Goal: Information Seeking & Learning: Learn about a topic

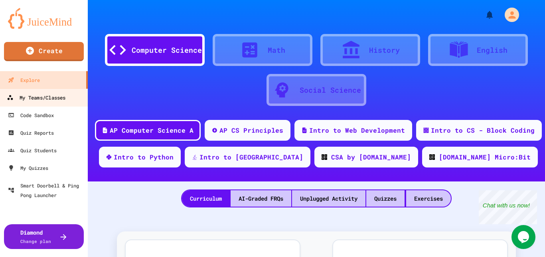
click at [33, 99] on div "My Teams/Classes" at bounding box center [36, 98] width 59 height 10
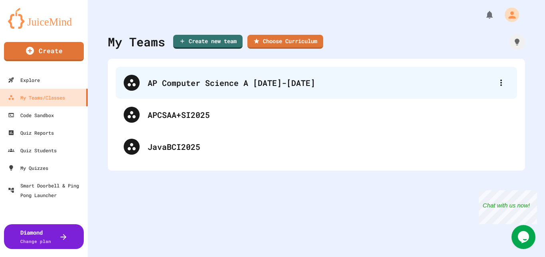
click at [211, 87] on div "AP Computer Science A [DATE]-[DATE]" at bounding box center [321, 83] width 346 height 12
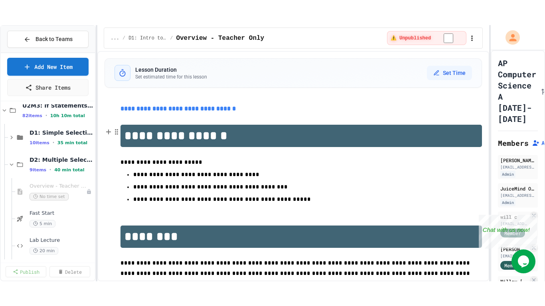
scroll to position [89, 0]
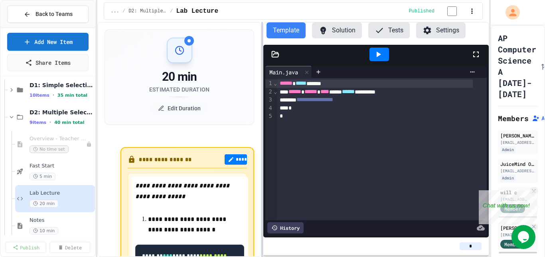
click at [263, 131] on div at bounding box center [262, 139] width 2 height 235
click at [341, 31] on button "Solution" at bounding box center [337, 30] width 50 height 16
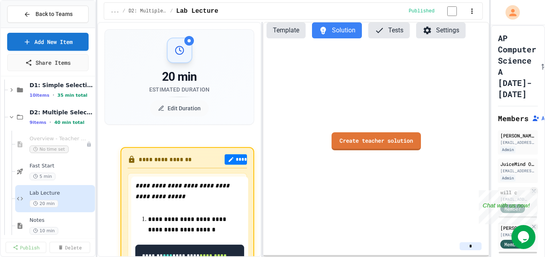
click at [293, 30] on button "Template" at bounding box center [286, 30] width 39 height 16
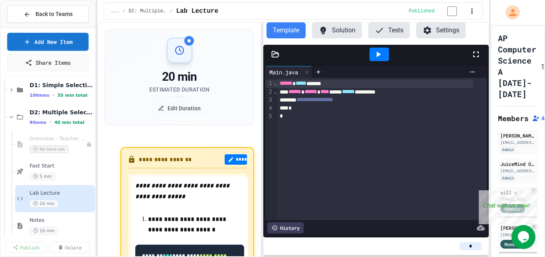
click at [474, 55] on icon at bounding box center [476, 54] width 6 height 6
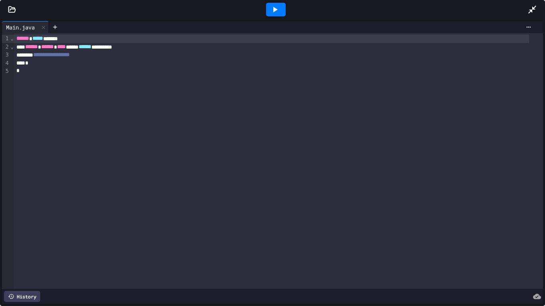
click at [270, 11] on icon at bounding box center [275, 10] width 10 height 10
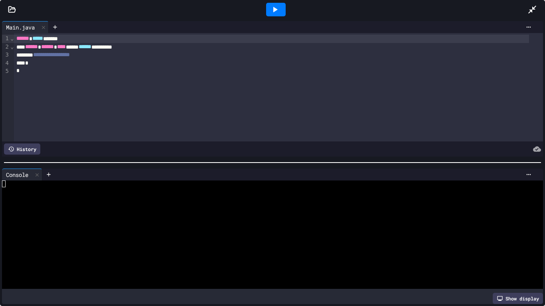
click at [14, 14] on div at bounding box center [272, 9] width 545 height 19
click at [14, 12] on icon at bounding box center [12, 9] width 7 height 6
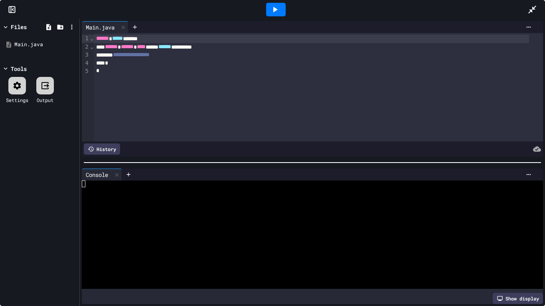
click at [12, 9] on icon at bounding box center [12, 10] width 8 height 8
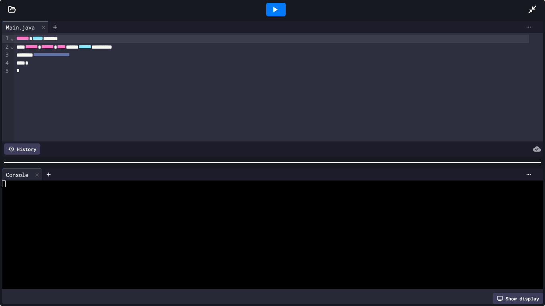
click at [526, 25] on icon at bounding box center [529, 27] width 6 height 6
click at [527, 10] on div at bounding box center [272, 153] width 545 height 306
click at [532, 8] on icon at bounding box center [532, 10] width 8 height 8
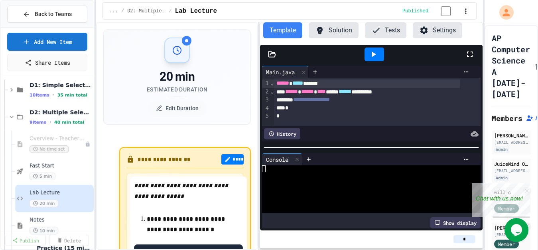
drag, startPoint x: 346, startPoint y: 29, endPoint x: 396, endPoint y: 34, distance: 51.0
click at [346, 30] on button "Solution" at bounding box center [334, 30] width 50 height 16
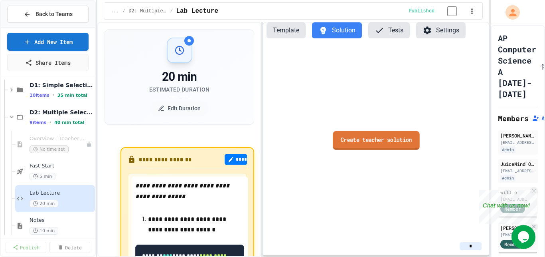
click at [397, 142] on link "Create teacher solution" at bounding box center [376, 139] width 87 height 19
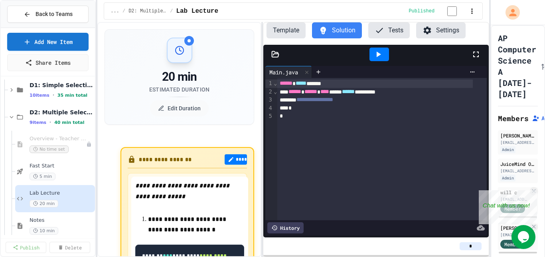
click at [476, 54] on icon at bounding box center [476, 54] width 10 height 10
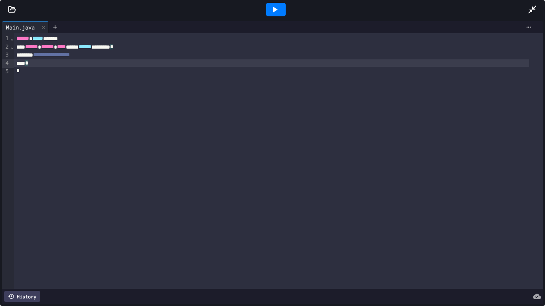
click at [106, 59] on div "*" at bounding box center [271, 63] width 515 height 8
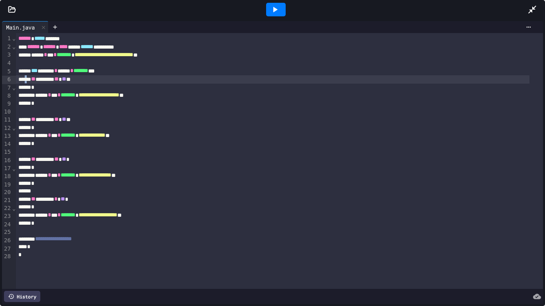
click at [30, 78] on div "** ******* ** ** *" at bounding box center [273, 79] width 514 height 8
click at [36, 79] on span "**" at bounding box center [33, 79] width 4 height 6
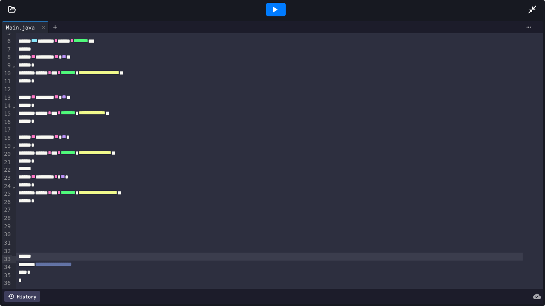
scroll to position [51, 0]
click at [37, 221] on div at bounding box center [279, 225] width 527 height 8
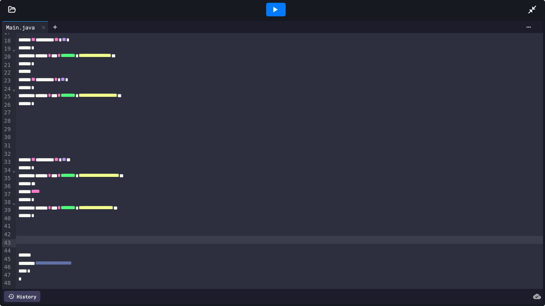
scroll to position [149, 0]
click at [68, 236] on div at bounding box center [279, 240] width 527 height 8
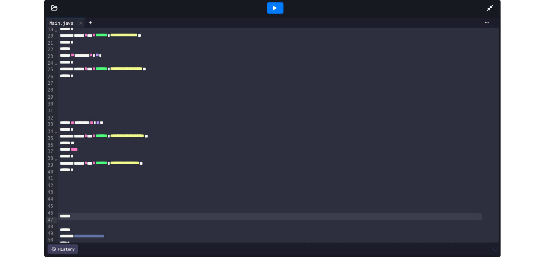
scroll to position [215, 0]
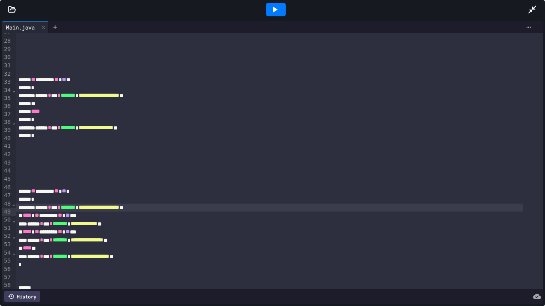
click at [529, 13] on icon at bounding box center [532, 10] width 8 height 8
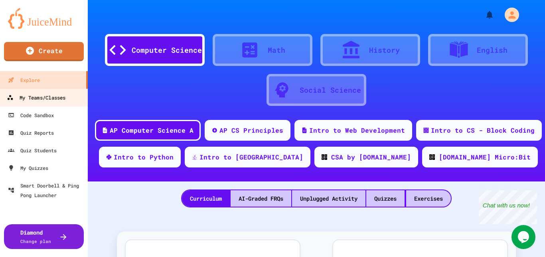
click at [30, 94] on div "My Teams/Classes" at bounding box center [36, 98] width 59 height 10
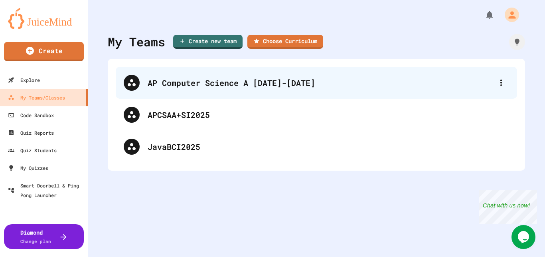
click at [156, 82] on div "AP Computer Science A [DATE]-[DATE]" at bounding box center [321, 83] width 346 height 12
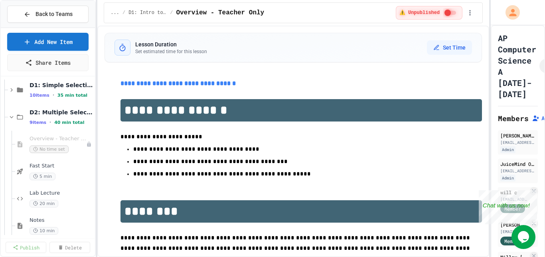
scroll to position [101, 0]
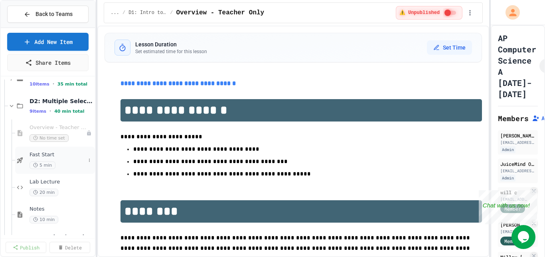
click at [49, 157] on span "Fast Start" at bounding box center [58, 154] width 56 height 7
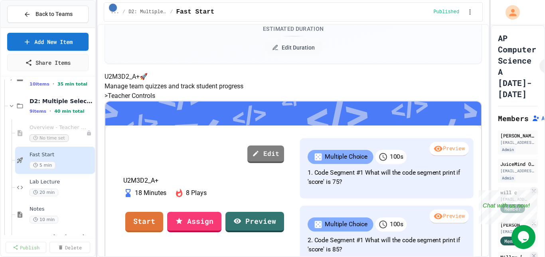
scroll to position [151, 0]
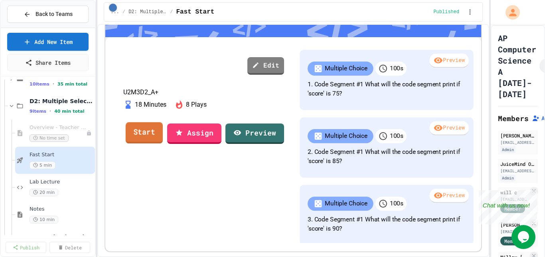
click at [163, 143] on link "Start" at bounding box center [144, 133] width 37 height 22
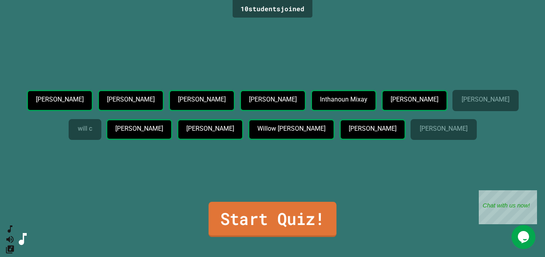
click at [292, 215] on link "Start Quiz!" at bounding box center [273, 219] width 128 height 35
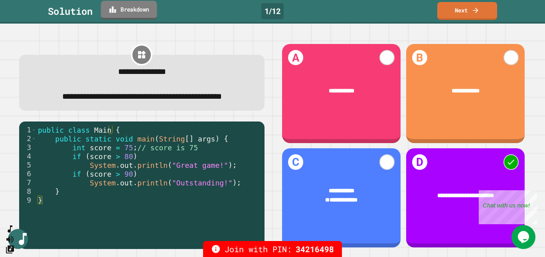
click at [135, 4] on link "Breakdown" at bounding box center [129, 10] width 56 height 19
click at [455, 15] on link "Next" at bounding box center [467, 10] width 59 height 19
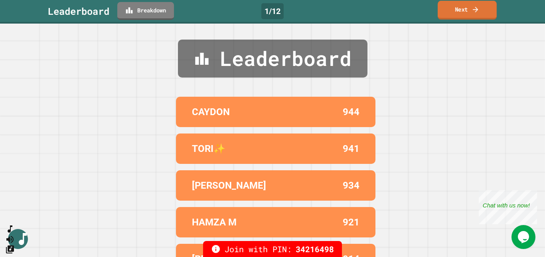
click at [451, 12] on link "Next" at bounding box center [467, 10] width 59 height 19
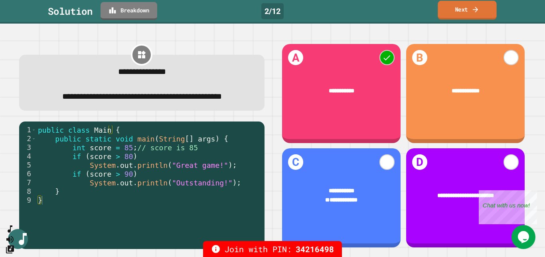
click at [460, 11] on link "Next" at bounding box center [467, 10] width 59 height 19
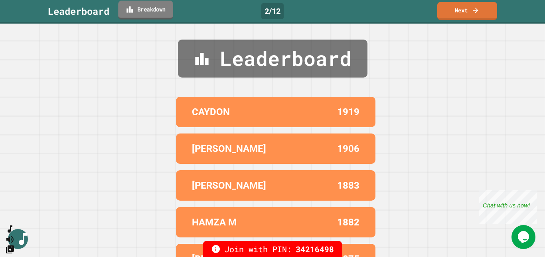
click at [150, 16] on link "Breakdown" at bounding box center [145, 10] width 55 height 19
click at [472, 9] on link "Next" at bounding box center [467, 10] width 58 height 19
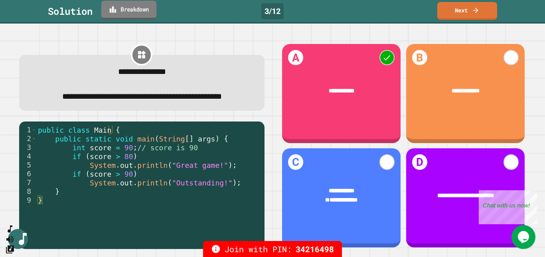
click at [125, 10] on link "Breakdown" at bounding box center [128, 10] width 55 height 19
click at [459, 12] on link "Next" at bounding box center [467, 10] width 58 height 19
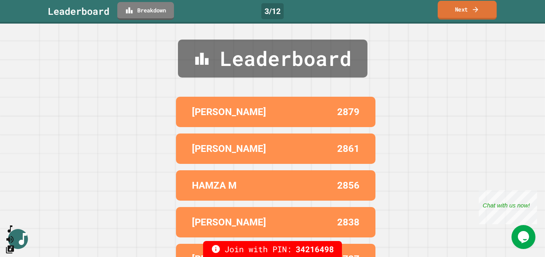
click at [457, 14] on link "Next" at bounding box center [467, 10] width 59 height 19
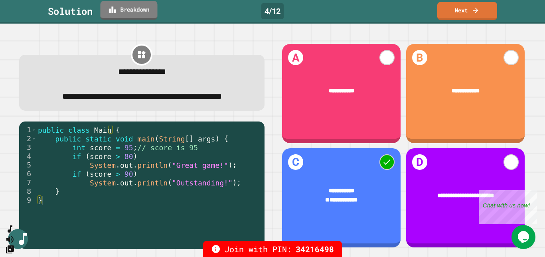
click at [116, 11] on icon at bounding box center [112, 9] width 7 height 6
click at [442, 14] on link "Next" at bounding box center [467, 10] width 58 height 19
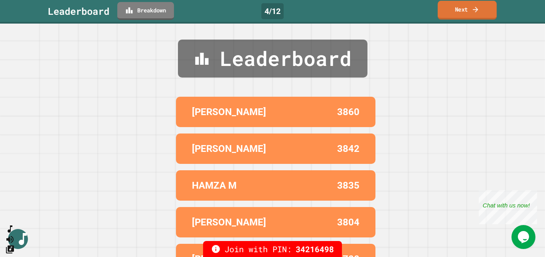
click at [442, 14] on link "Next" at bounding box center [467, 10] width 59 height 19
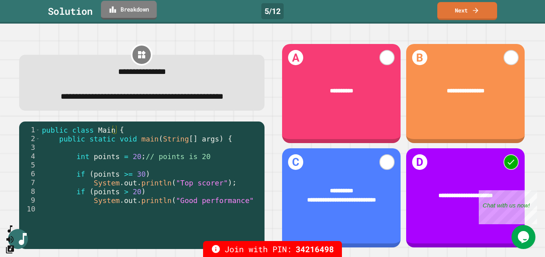
click at [135, 10] on link "Breakdown" at bounding box center [129, 10] width 56 height 19
click at [460, 14] on link "Next" at bounding box center [467, 10] width 59 height 19
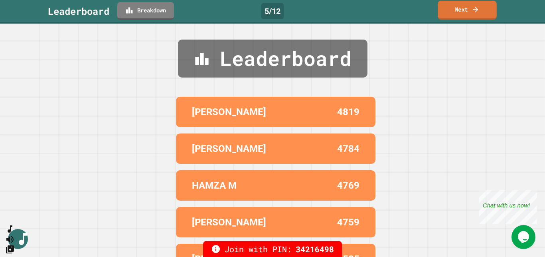
click at [460, 14] on link "Next" at bounding box center [467, 10] width 59 height 19
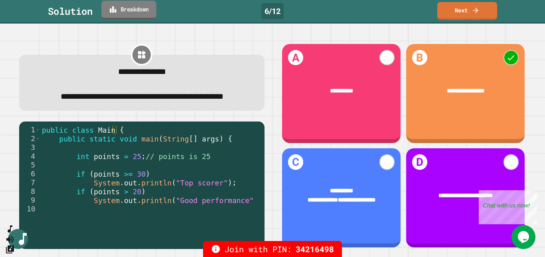
click at [142, 6] on link "Breakdown" at bounding box center [128, 10] width 55 height 19
click at [459, 16] on link "Next" at bounding box center [467, 10] width 59 height 19
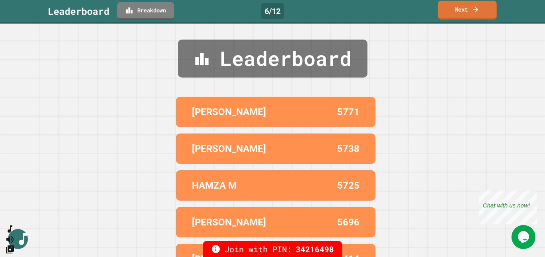
click at [459, 15] on link "Next" at bounding box center [467, 10] width 59 height 19
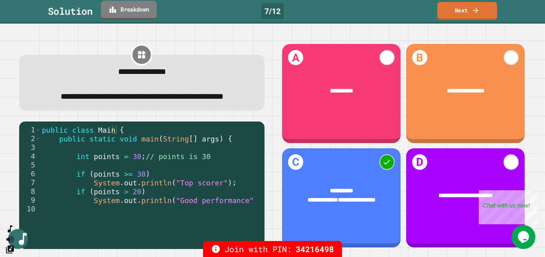
click at [112, 10] on icon at bounding box center [112, 9] width 6 height 6
click at [458, 9] on link "Next" at bounding box center [467, 10] width 59 height 19
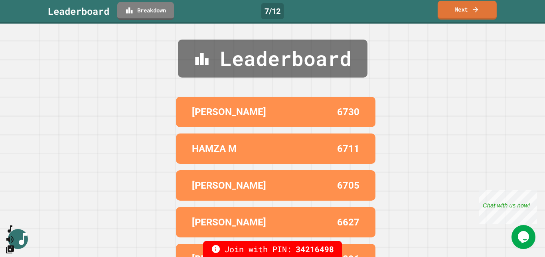
click at [458, 9] on link "Next" at bounding box center [467, 10] width 59 height 19
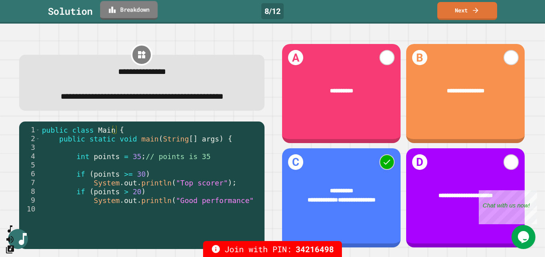
click at [140, 10] on link "Breakdown" at bounding box center [128, 10] width 57 height 19
click at [454, 14] on link "Next" at bounding box center [467, 9] width 55 height 19
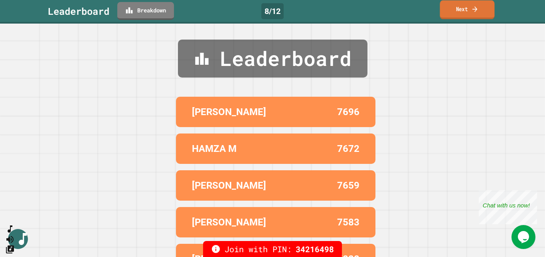
click at [457, 14] on link "Next" at bounding box center [467, 9] width 55 height 19
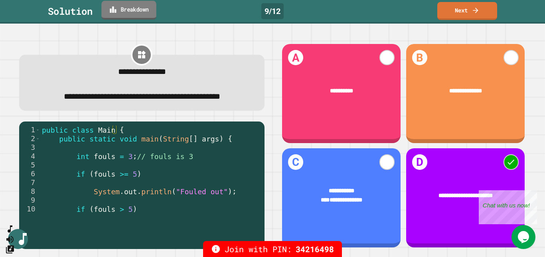
click at [153, 14] on link "Breakdown" at bounding box center [128, 10] width 55 height 19
click at [457, 14] on link "Next" at bounding box center [467, 10] width 58 height 19
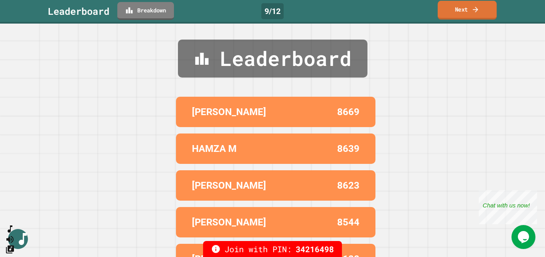
click at [468, 12] on link "Next" at bounding box center [467, 10] width 59 height 19
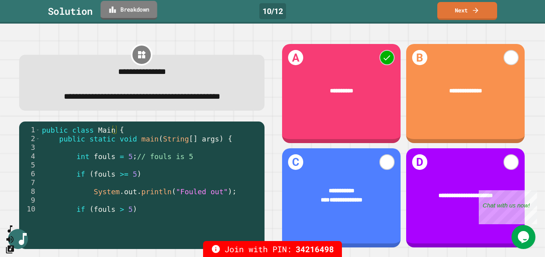
click at [111, 8] on icon at bounding box center [113, 9] width 8 height 8
click at [463, 16] on link "Next" at bounding box center [467, 10] width 58 height 19
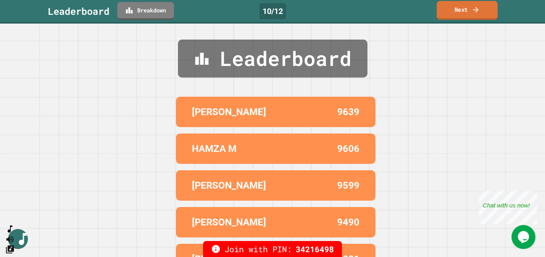
click at [460, 15] on link "Next" at bounding box center [467, 10] width 61 height 19
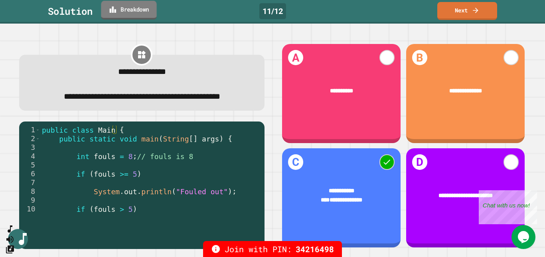
click at [116, 13] on icon at bounding box center [113, 9] width 8 height 8
click at [454, 10] on link "Next" at bounding box center [467, 10] width 61 height 19
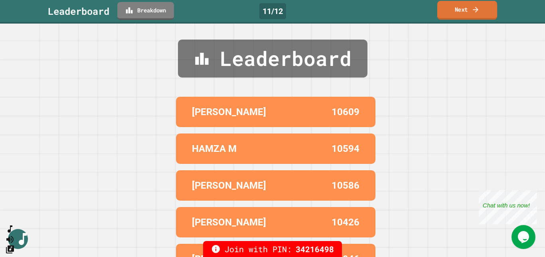
click at [454, 16] on link "Next" at bounding box center [467, 10] width 60 height 19
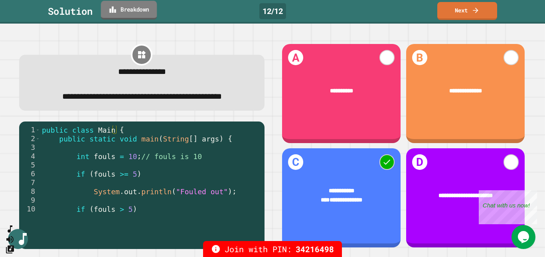
click at [105, 11] on link "Breakdown" at bounding box center [129, 10] width 56 height 19
click at [448, 18] on link "Next" at bounding box center [467, 9] width 54 height 19
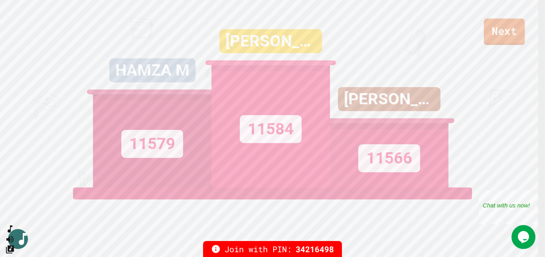
click at [498, 34] on link "Next" at bounding box center [504, 31] width 41 height 26
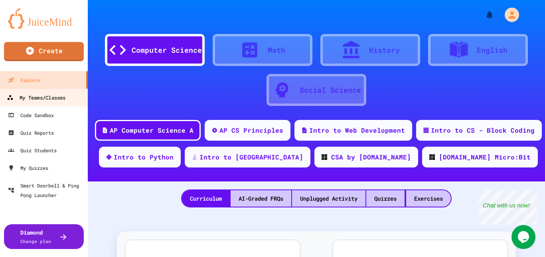
click at [36, 95] on div "My Teams/Classes" at bounding box center [36, 98] width 59 height 10
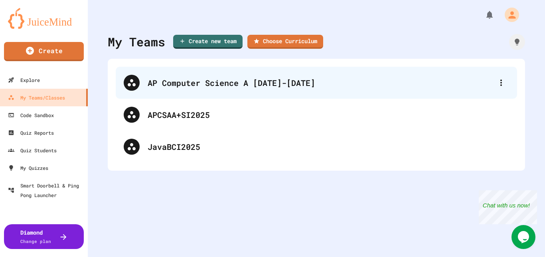
click at [170, 83] on div "AP Computer Science A [DATE]-[DATE]" at bounding box center [321, 83] width 346 height 12
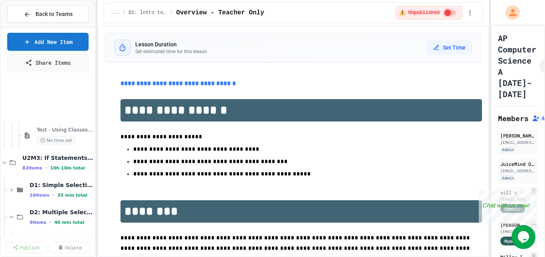
scroll to position [402, 0]
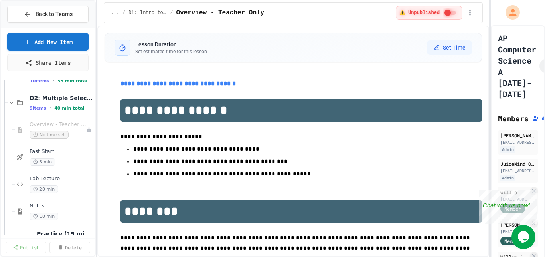
click at [0, 0] on icon at bounding box center [0, 0] width 0 height 0
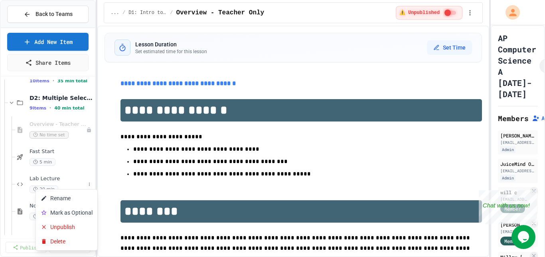
click at [42, 180] on div at bounding box center [272, 128] width 545 height 257
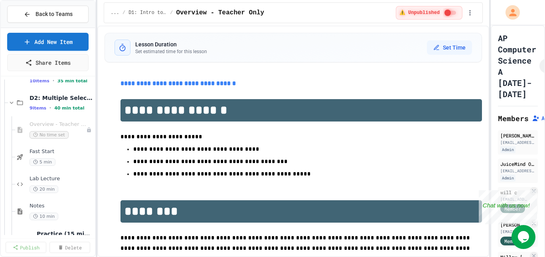
click at [42, 180] on span "Lab Lecture" at bounding box center [62, 178] width 64 height 7
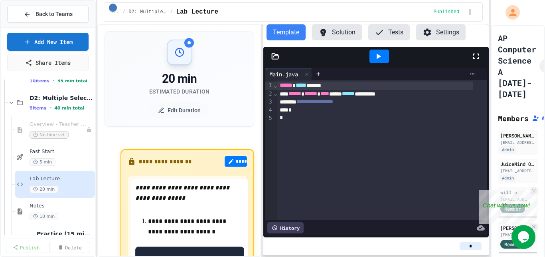
click at [477, 57] on icon at bounding box center [476, 56] width 10 height 10
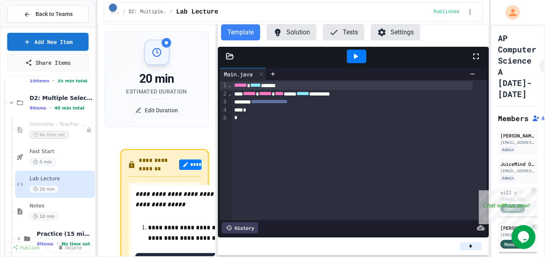
click at [219, 93] on div "**********" at bounding box center [293, 140] width 392 height 233
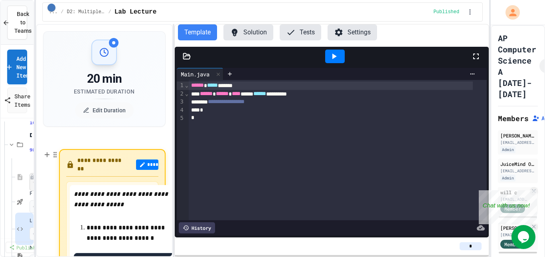
click at [35, 130] on div "**********" at bounding box center [272, 128] width 545 height 257
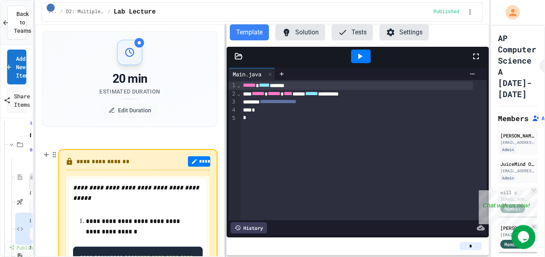
click at [226, 134] on div at bounding box center [226, 140] width 2 height 233
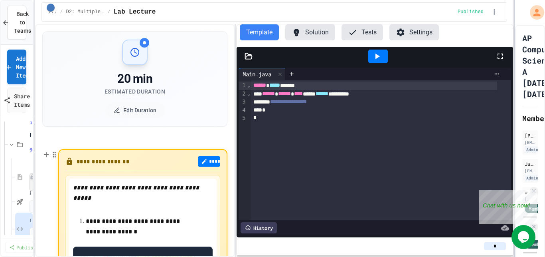
click at [515, 131] on div at bounding box center [515, 128] width 2 height 257
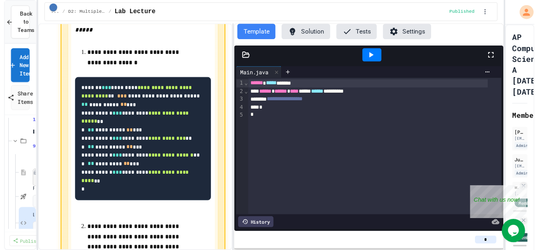
scroll to position [151, 0]
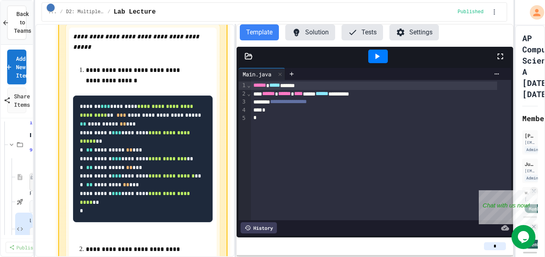
drag, startPoint x: 254, startPoint y: 86, endPoint x: 268, endPoint y: 103, distance: 21.9
click at [254, 87] on span "******" at bounding box center [259, 85] width 13 height 6
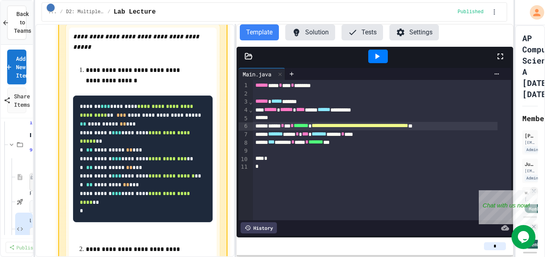
click at [498, 58] on icon at bounding box center [501, 56] width 6 height 6
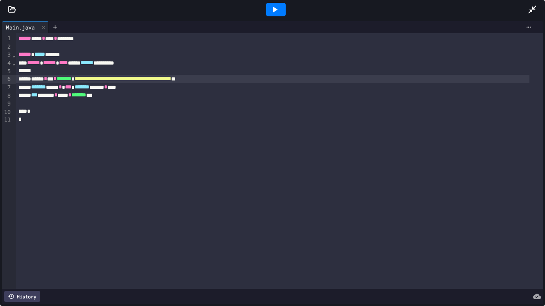
click at [279, 10] on icon at bounding box center [275, 10] width 10 height 10
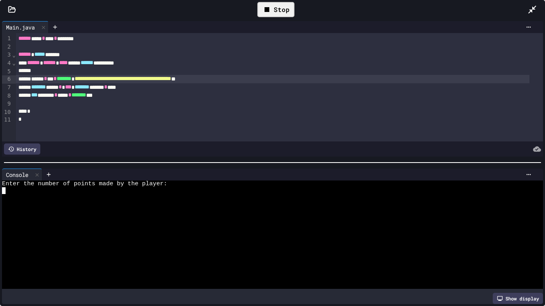
drag, startPoint x: 4, startPoint y: 187, endPoint x: 43, endPoint y: 218, distance: 49.7
click at [4, 188] on textarea "Terminal input" at bounding box center [4, 191] width 4 height 7
click at [534, 11] on icon at bounding box center [533, 10] width 10 height 10
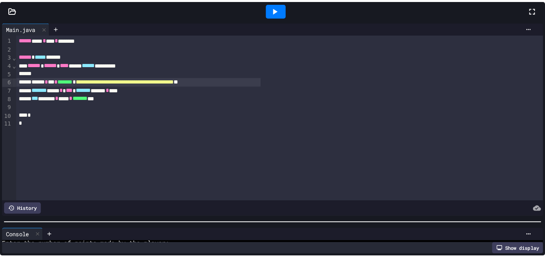
scroll to position [14, 0]
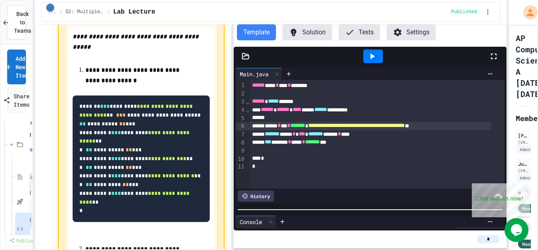
click at [362, 214] on div "**********" at bounding box center [370, 148] width 273 height 164
click at [307, 36] on button "Solution" at bounding box center [308, 32] width 50 height 16
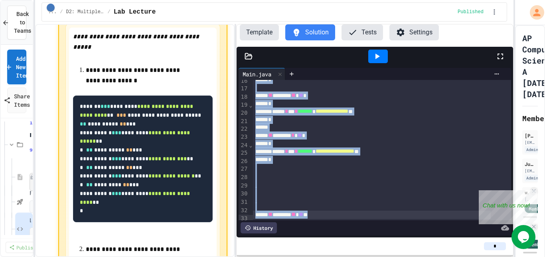
scroll to position [143, 0]
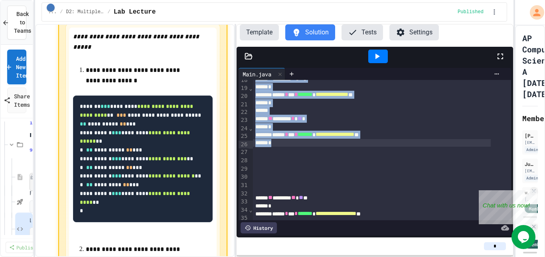
drag, startPoint x: 255, startPoint y: 142, endPoint x: 371, endPoint y: 144, distance: 116.1
click at [371, 144] on div "**********" at bounding box center [382, 186] width 258 height 498
copy div "**********"
click at [264, 39] on button "Template" at bounding box center [259, 32] width 39 height 16
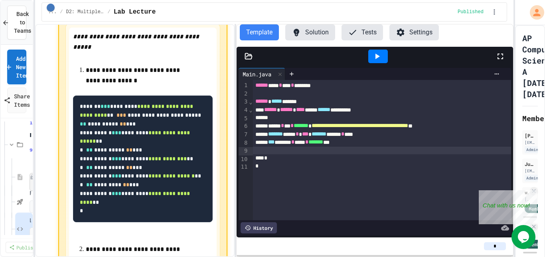
drag, startPoint x: 355, startPoint y: 152, endPoint x: 350, endPoint y: 150, distance: 5.2
click at [351, 150] on div at bounding box center [382, 150] width 258 height 8
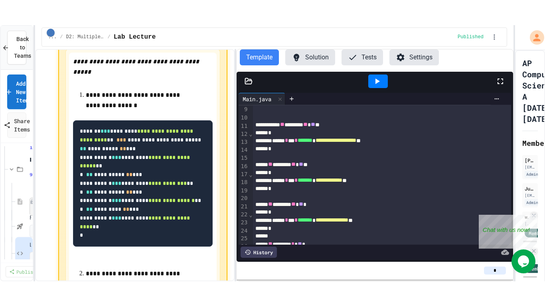
scroll to position [58, 0]
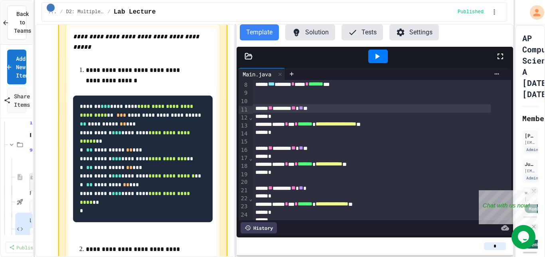
click at [499, 56] on icon at bounding box center [501, 56] width 10 height 10
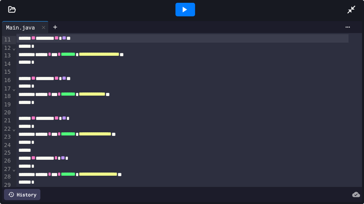
scroll to position [11, 0]
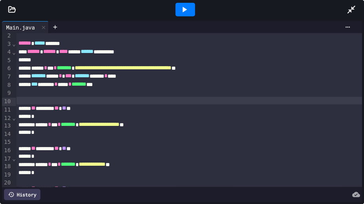
click at [38, 102] on div at bounding box center [189, 101] width 346 height 8
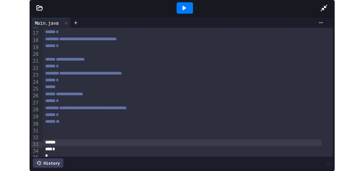
scroll to position [140, 0]
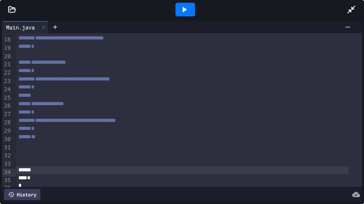
click at [346, 8] on icon at bounding box center [351, 10] width 10 height 10
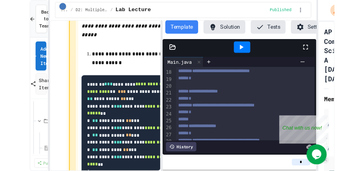
scroll to position [156, 0]
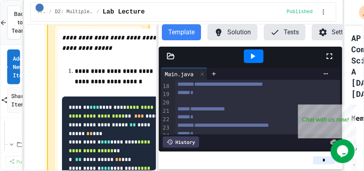
click at [239, 32] on button "Solution" at bounding box center [232, 32] width 50 height 16
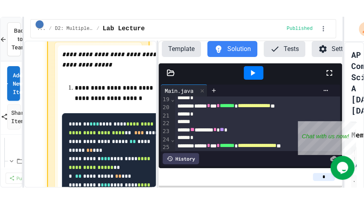
scroll to position [176, 0]
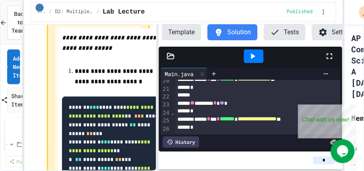
click at [326, 55] on icon at bounding box center [329, 56] width 10 height 10
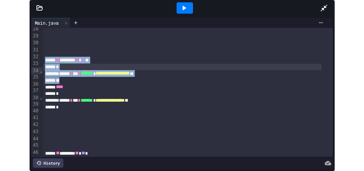
scroll to position [223, 0]
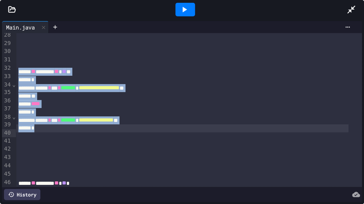
drag, startPoint x: 16, startPoint y: 75, endPoint x: 94, endPoint y: 133, distance: 97.1
click at [94, 133] on div "**********" at bounding box center [189, 60] width 346 height 500
copy div "**********"
click at [347, 12] on icon at bounding box center [351, 10] width 10 height 10
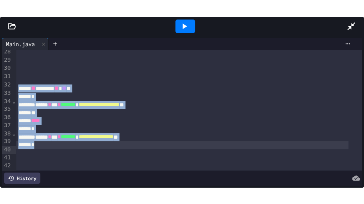
scroll to position [239, 0]
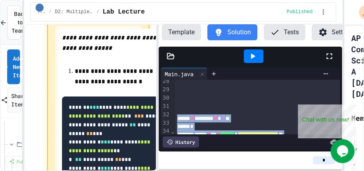
click at [190, 34] on button "Template" at bounding box center [181, 32] width 39 height 16
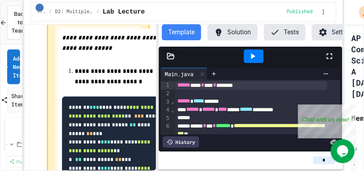
click at [327, 59] on icon at bounding box center [329, 56] width 6 height 6
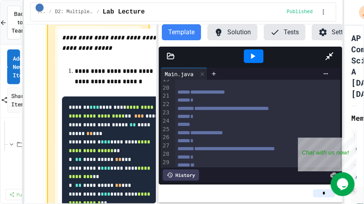
scroll to position [155, 0]
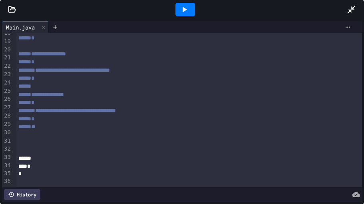
click at [43, 139] on div at bounding box center [189, 143] width 346 height 8
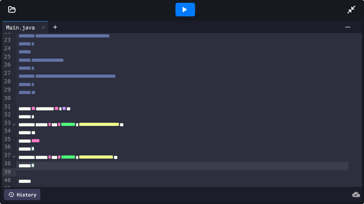
scroll to position [212, 0]
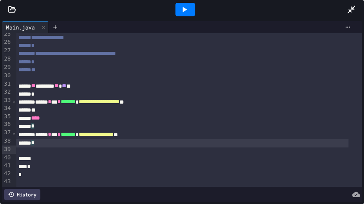
click at [187, 14] on icon at bounding box center [184, 10] width 10 height 10
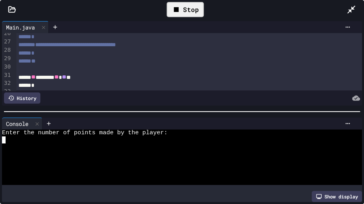
click at [4, 136] on textarea "Terminal input" at bounding box center [4, 139] width 4 height 7
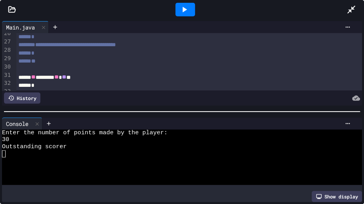
click at [181, 13] on icon at bounding box center [184, 10] width 10 height 10
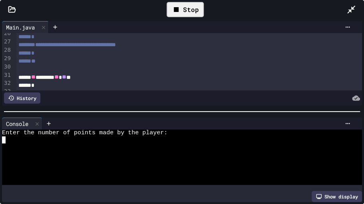
click at [19, 136] on div at bounding box center [176, 139] width 348 height 7
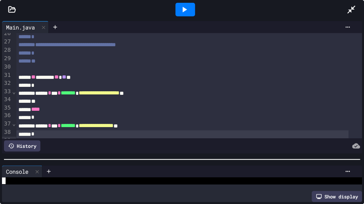
scroll to position [21, 0]
click at [121, 160] on div at bounding box center [182, 160] width 364 height 8
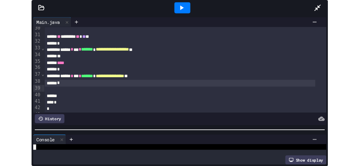
scroll to position [247, 0]
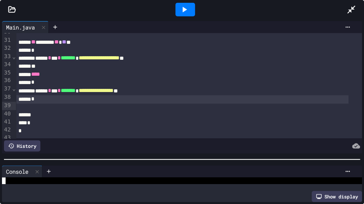
click at [349, 11] on icon at bounding box center [351, 10] width 8 height 8
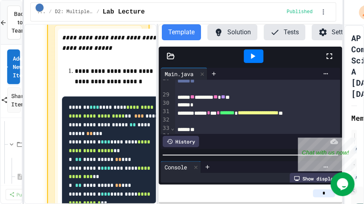
scroll to position [21, 0]
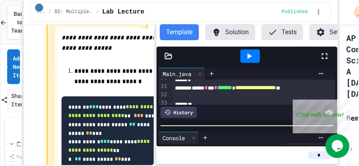
drag, startPoint x: 223, startPoint y: 35, endPoint x: 221, endPoint y: 38, distance: 4.1
click at [223, 35] on button "Solution" at bounding box center [230, 32] width 50 height 16
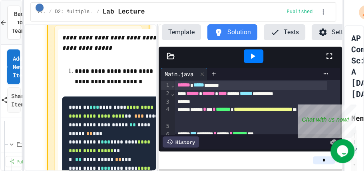
drag, startPoint x: 327, startPoint y: 58, endPoint x: 307, endPoint y: 65, distance: 21.2
click at [327, 59] on icon at bounding box center [329, 56] width 10 height 10
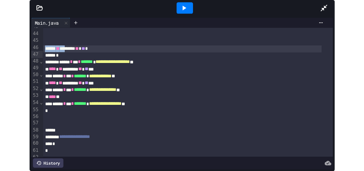
scroll to position [350, 0]
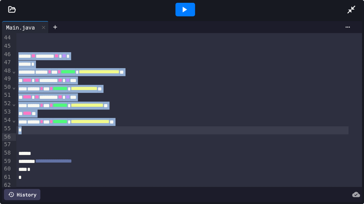
drag, startPoint x: 17, startPoint y: 60, endPoint x: 103, endPoint y: 139, distance: 117.2
copy div "**********"
drag, startPoint x: 352, startPoint y: 11, endPoint x: 346, endPoint y: 11, distance: 5.6
click at [352, 11] on icon at bounding box center [351, 10] width 10 height 10
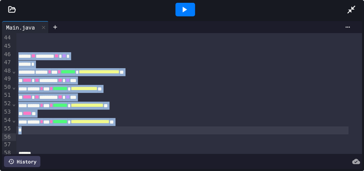
scroll to position [359, 0]
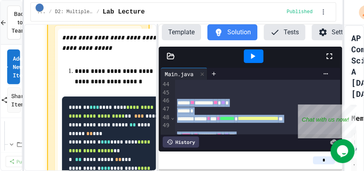
click at [185, 34] on button "Template" at bounding box center [181, 32] width 39 height 16
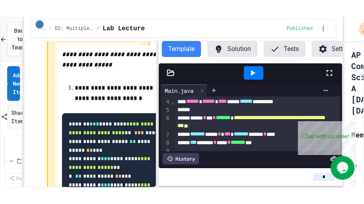
scroll to position [35, 0]
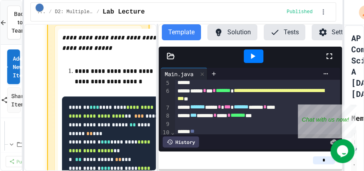
click at [328, 59] on icon at bounding box center [329, 56] width 10 height 10
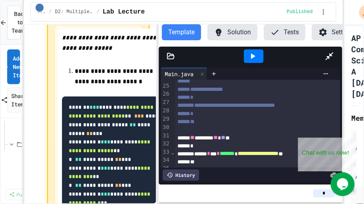
scroll to position [211, 0]
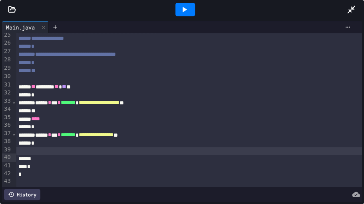
drag, startPoint x: 35, startPoint y: 151, endPoint x: 41, endPoint y: 156, distance: 8.0
click at [35, 151] on div at bounding box center [189, 151] width 346 height 8
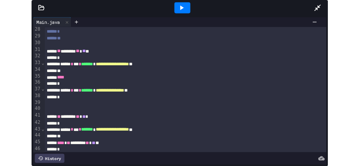
scroll to position [227, 0]
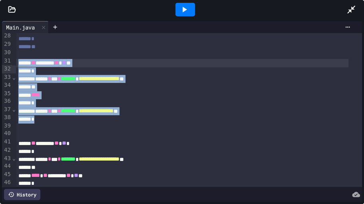
drag, startPoint x: 45, startPoint y: 125, endPoint x: 16, endPoint y: 69, distance: 62.6
click at [16, 69] on div "**********" at bounding box center [189, 49] width 346 height 487
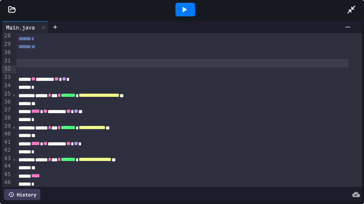
click at [182, 12] on icon at bounding box center [184, 10] width 10 height 10
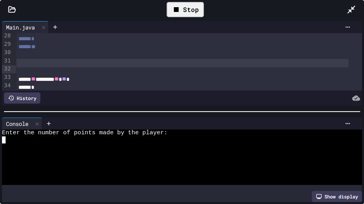
click at [55, 136] on div at bounding box center [176, 139] width 348 height 7
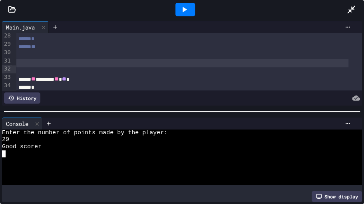
click at [180, 10] on icon at bounding box center [184, 10] width 10 height 10
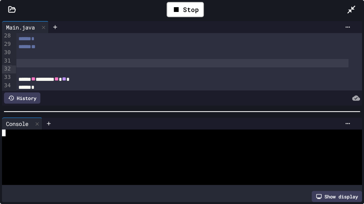
click at [80, 130] on div at bounding box center [176, 133] width 348 height 7
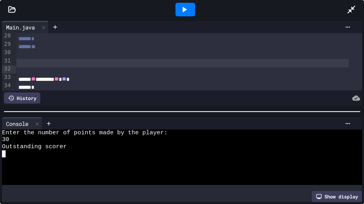
click at [186, 9] on icon at bounding box center [184, 10] width 10 height 10
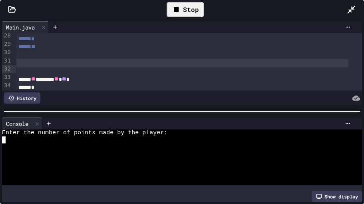
click at [41, 137] on div at bounding box center [176, 139] width 348 height 7
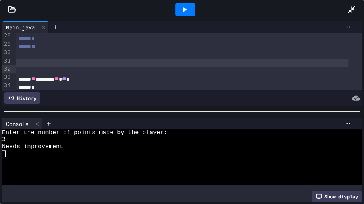
click at [185, 9] on icon at bounding box center [184, 10] width 4 height 6
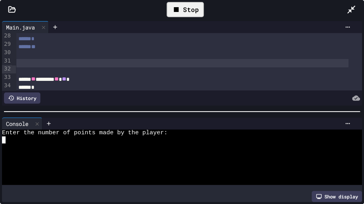
click at [14, 137] on div at bounding box center [176, 139] width 348 height 7
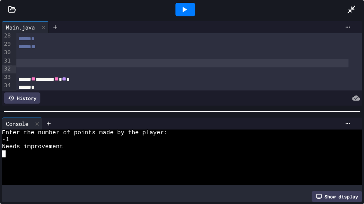
click at [353, 9] on icon at bounding box center [351, 10] width 8 height 8
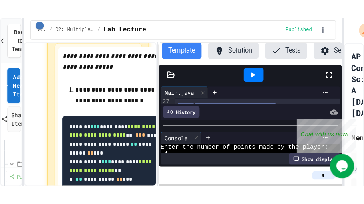
scroll to position [21, 0]
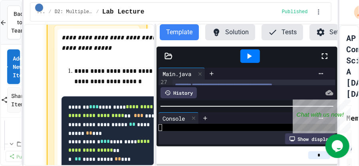
click at [325, 60] on icon at bounding box center [325, 56] width 10 height 10
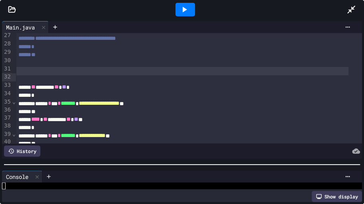
click at [134, 164] on div at bounding box center [182, 165] width 364 height 8
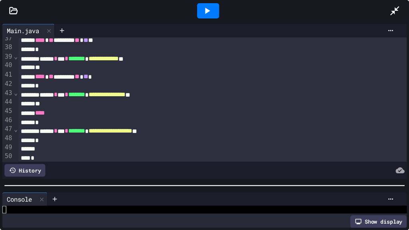
scroll to position [292, 0]
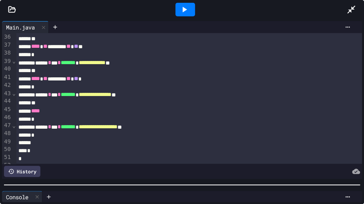
click at [176, 181] on div at bounding box center [182, 185] width 364 height 8
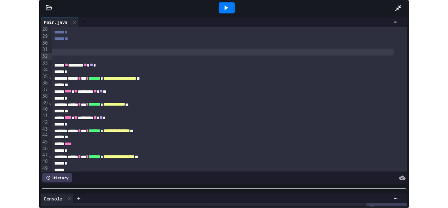
scroll to position [261, 0]
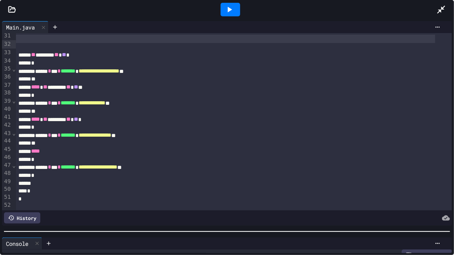
click at [436, 10] on div at bounding box center [230, 10] width 413 height 22
click at [437, 9] on icon at bounding box center [442, 10] width 10 height 10
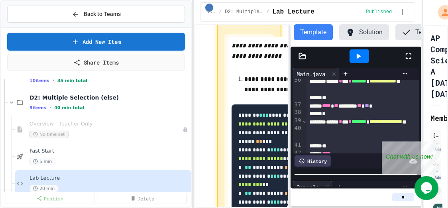
scroll to position [180, 0]
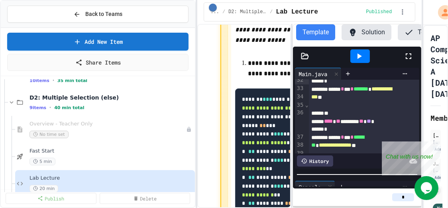
click at [196, 115] on div "**********" at bounding box center [224, 104] width 448 height 208
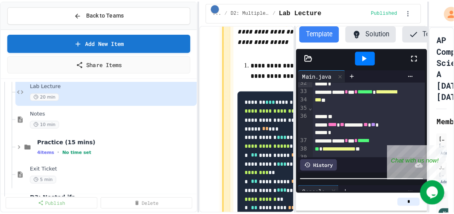
scroll to position [506, 0]
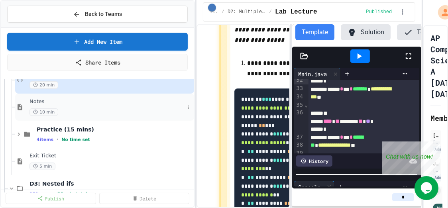
click at [44, 105] on div "Notes 10 min" at bounding box center [107, 108] width 155 height 18
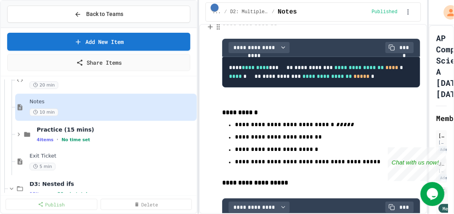
scroll to position [156, 0]
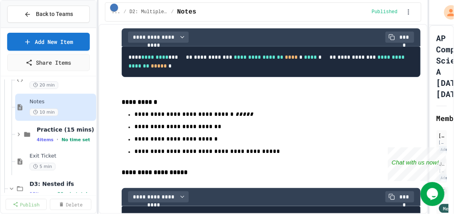
click at [99, 80] on div "**********" at bounding box center [227, 107] width 454 height 214
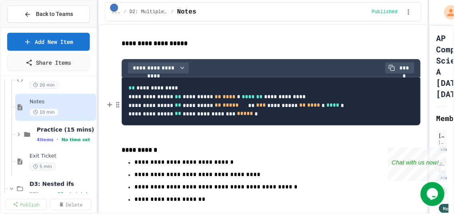
scroll to position [311, 0]
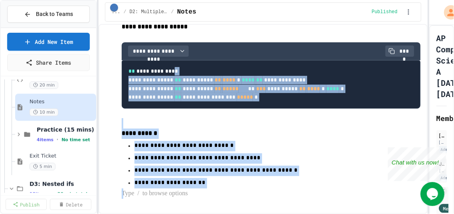
click at [178, 100] on code "**********" at bounding box center [235, 84] width 215 height 32
click at [211, 118] on p at bounding box center [271, 123] width 299 height 10
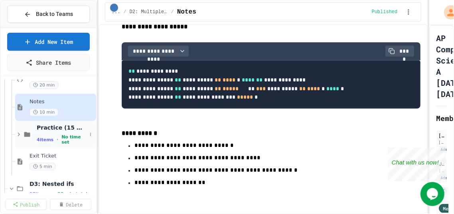
click at [65, 138] on span "No time set" at bounding box center [73, 139] width 25 height 10
click at [88, 134] on icon at bounding box center [90, 134] width 5 height 5
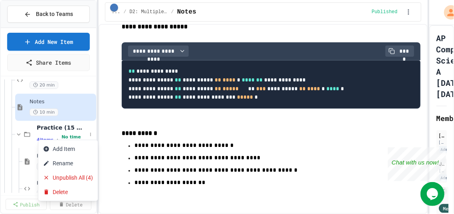
click at [57, 128] on div at bounding box center [227, 107] width 454 height 214
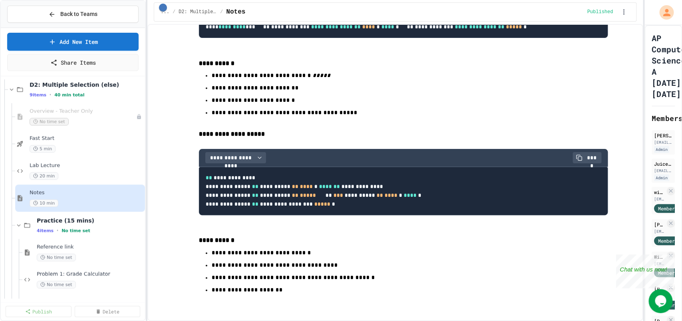
scroll to position [387, 0]
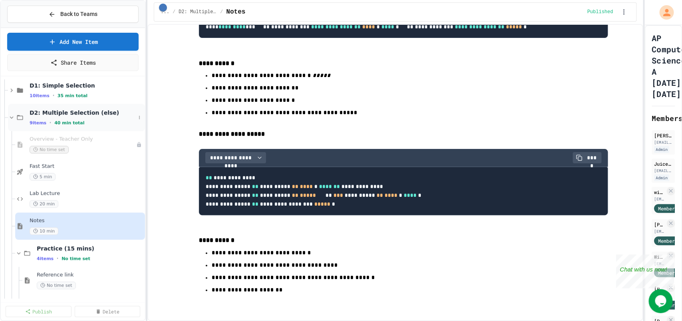
click at [10, 117] on icon at bounding box center [11, 117] width 7 height 7
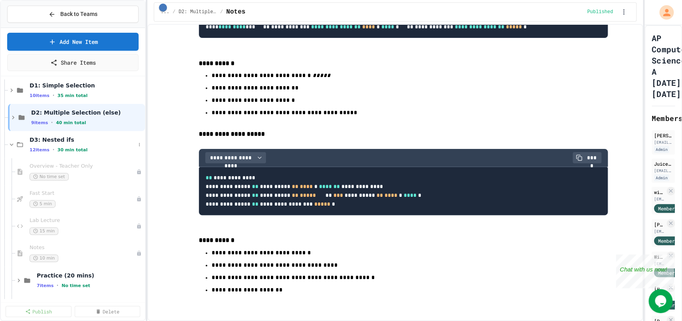
click at [8, 143] on div "D3: Nested ifs 12 items • 30 min total" at bounding box center [73, 144] width 144 height 27
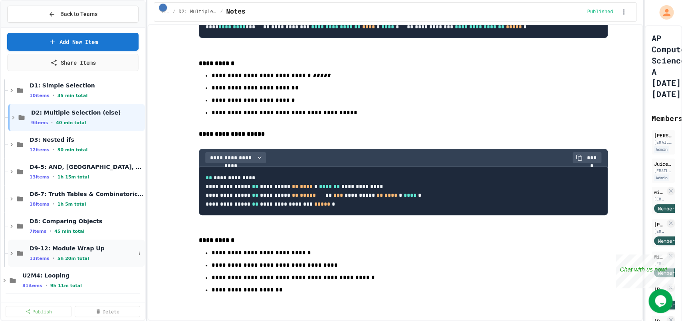
click at [45, 251] on span "D9-12: Module Wrap Up" at bounding box center [83, 248] width 106 height 7
click at [12, 253] on icon at bounding box center [12, 253] width 4 height 2
